Goal: Task Accomplishment & Management: Use online tool/utility

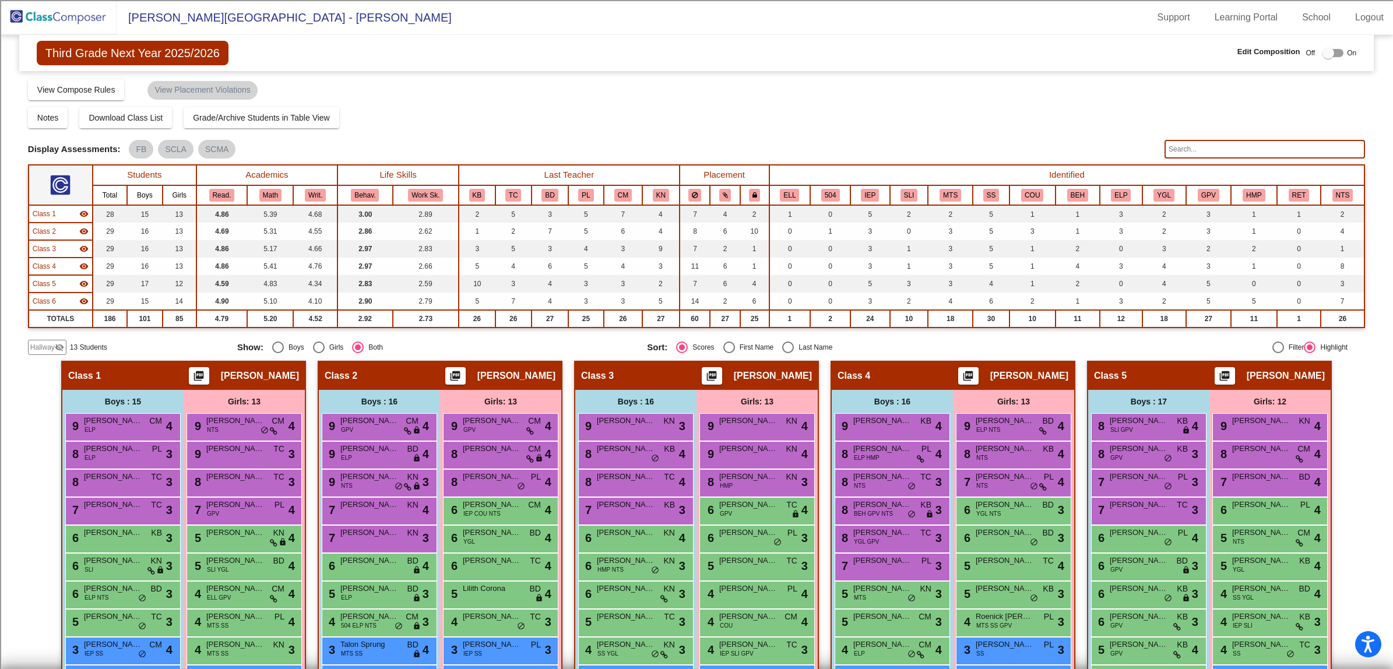
click at [71, 15] on img at bounding box center [58, 17] width 117 height 34
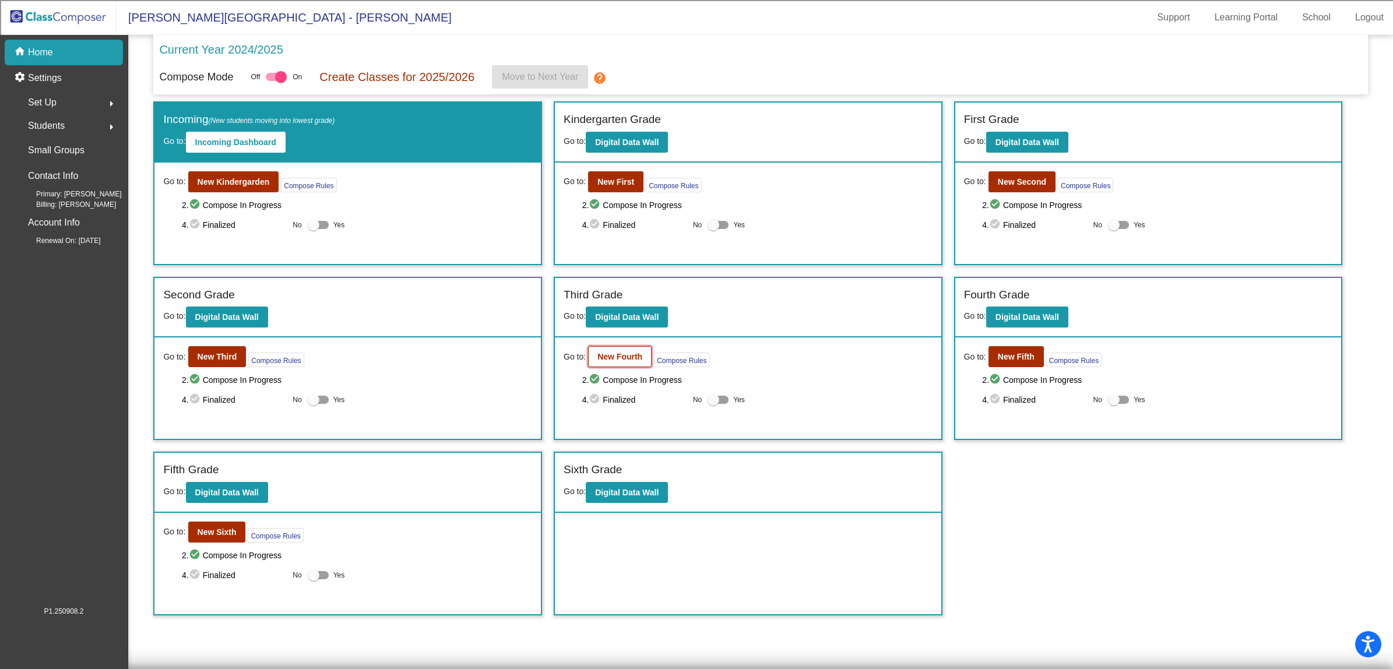
click at [624, 354] on b "New Fourth" at bounding box center [619, 356] width 45 height 9
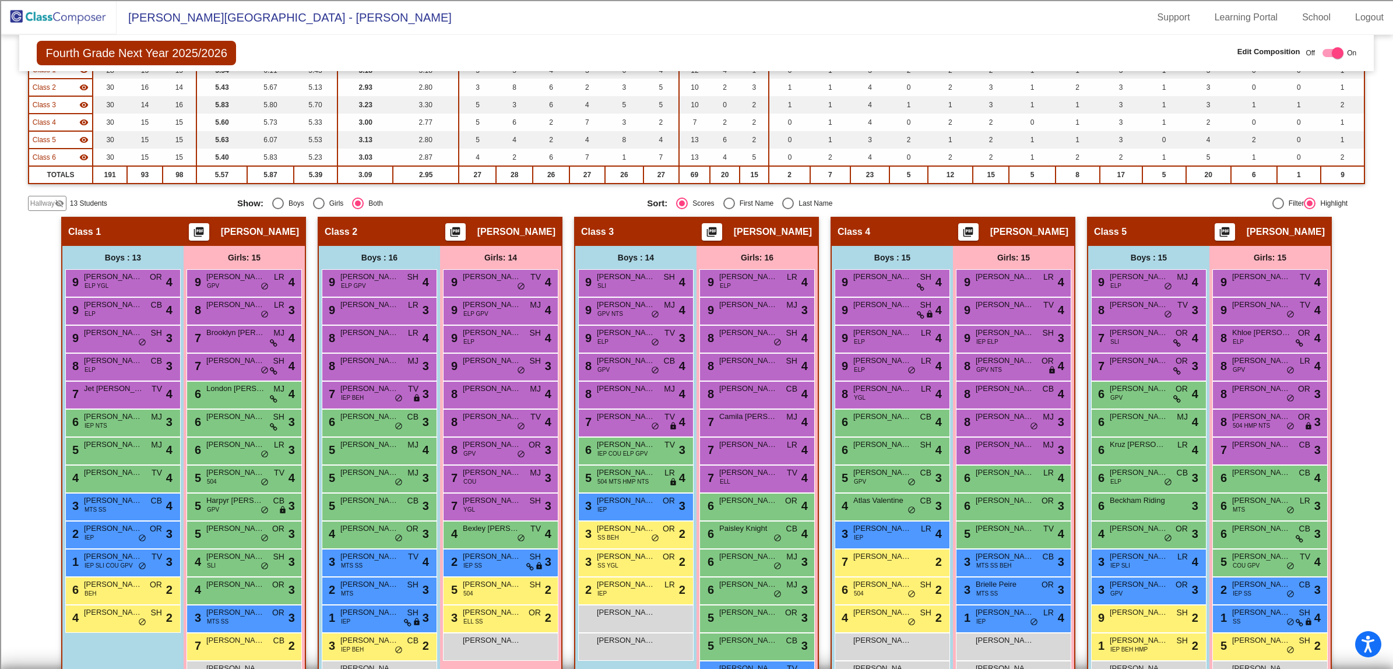
scroll to position [219, 0]
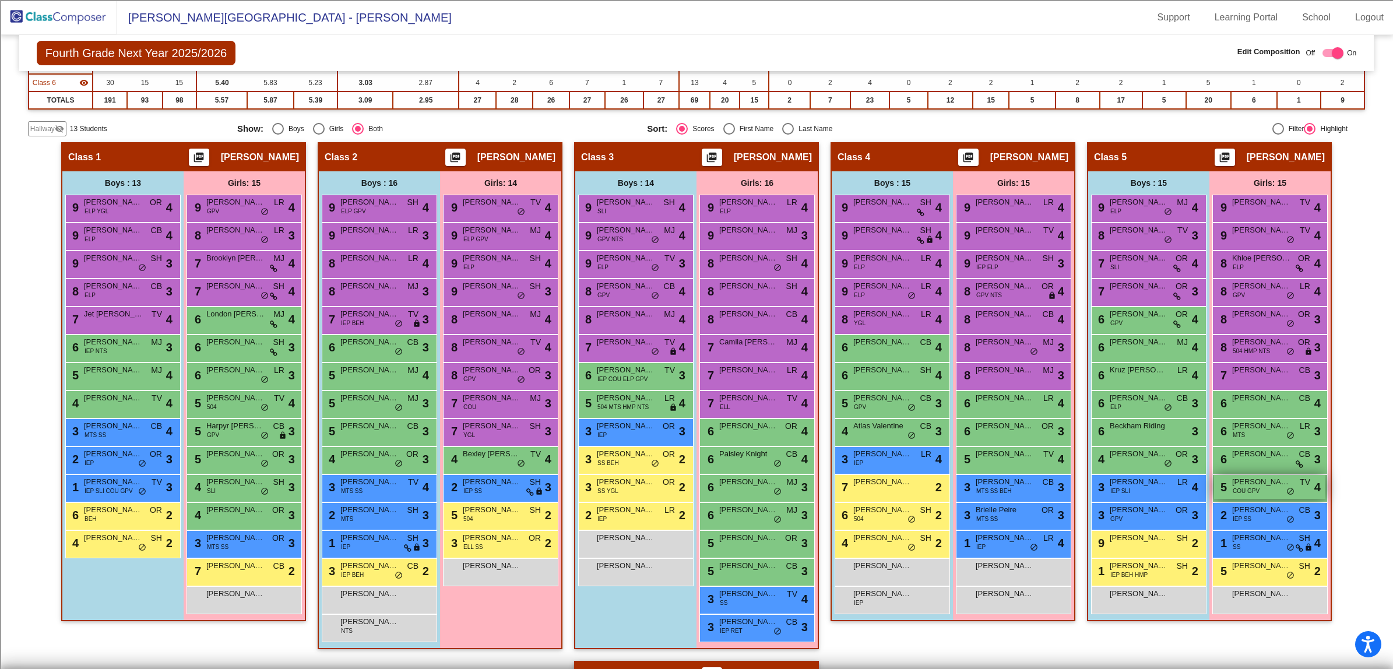
click at [1249, 488] on span "COU GPV" at bounding box center [1246, 491] width 27 height 9
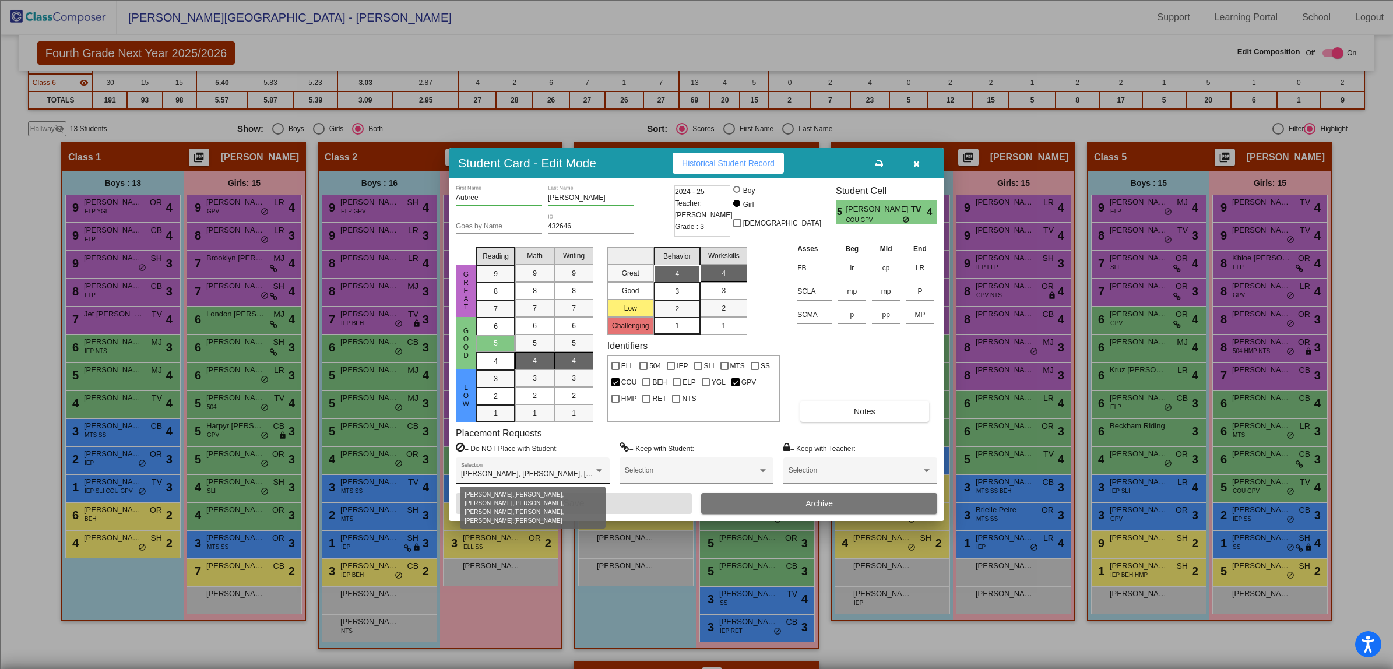
click at [579, 479] on div "[PERSON_NAME], [PERSON_NAME], [PERSON_NAME], [PERSON_NAME], [PERSON_NAME], [PER…" at bounding box center [527, 474] width 133 height 8
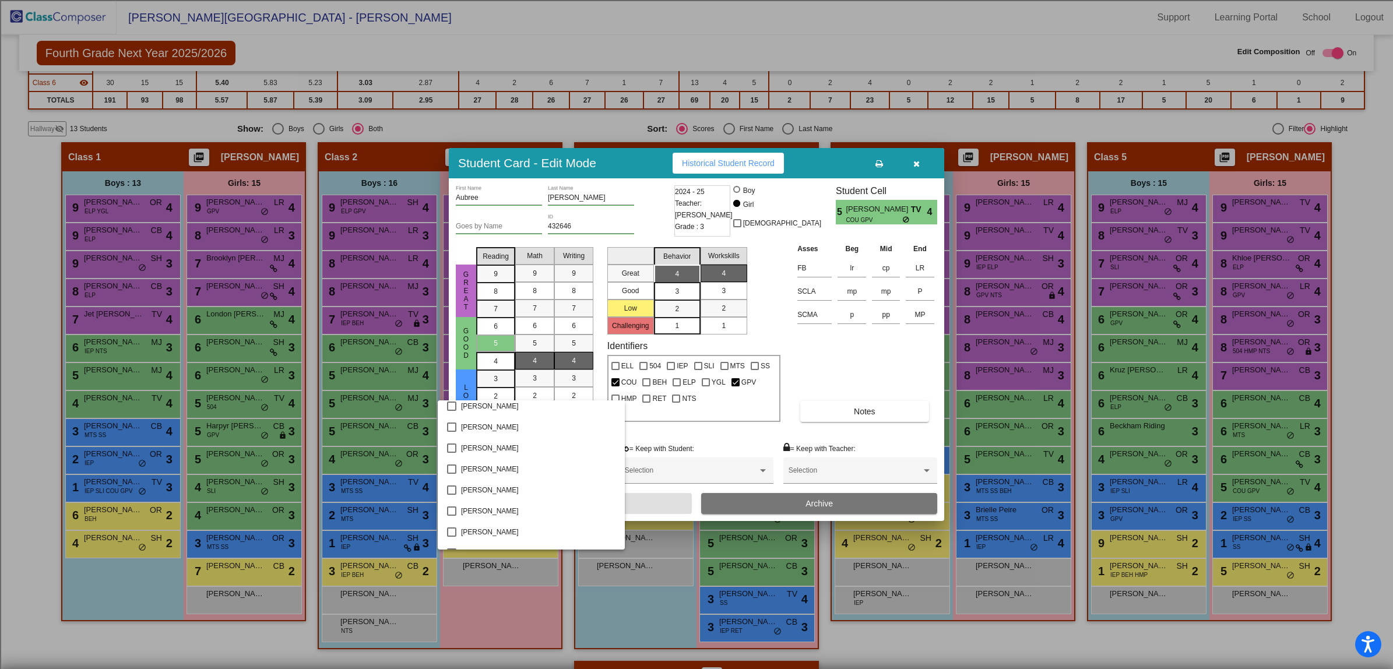
scroll to position [0, 0]
click at [910, 38] on div at bounding box center [696, 334] width 1393 height 669
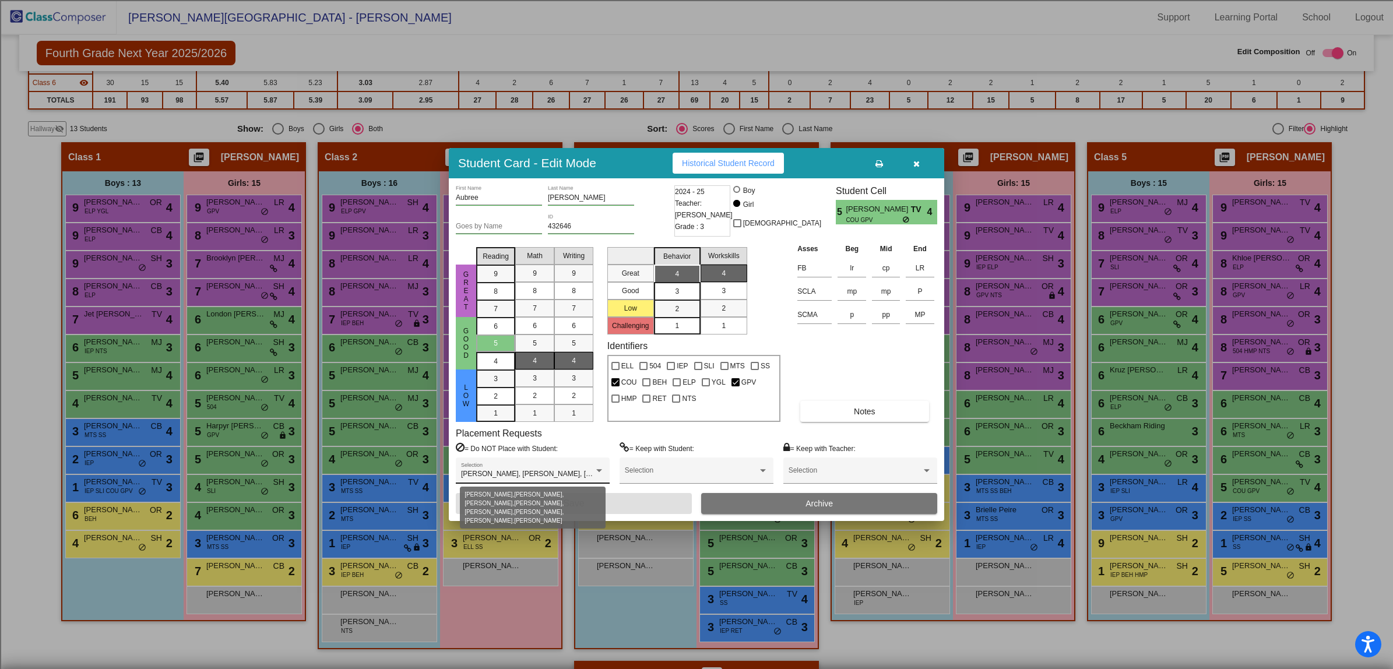
click at [529, 473] on span "[PERSON_NAME], [PERSON_NAME], [PERSON_NAME], [PERSON_NAME], [PERSON_NAME], [PER…" at bounding box center [704, 474] width 487 height 8
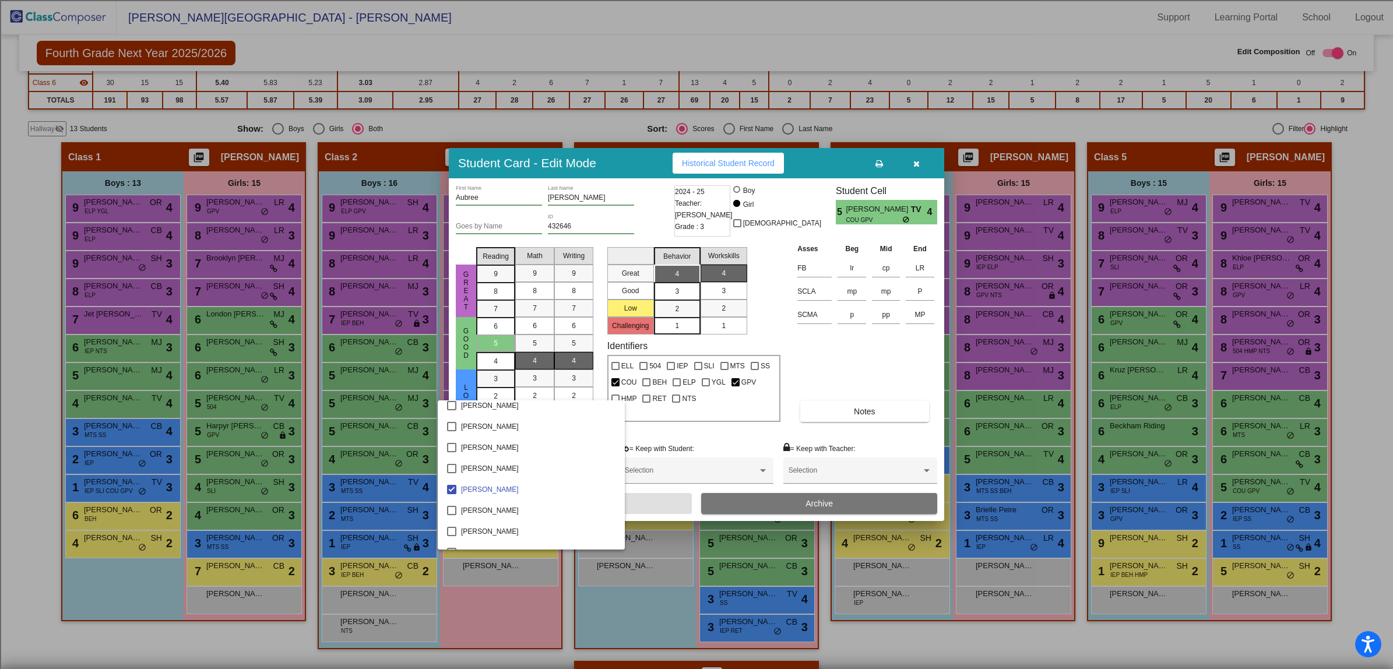
scroll to position [1457, 0]
